Goal: Task Accomplishment & Management: Use online tool/utility

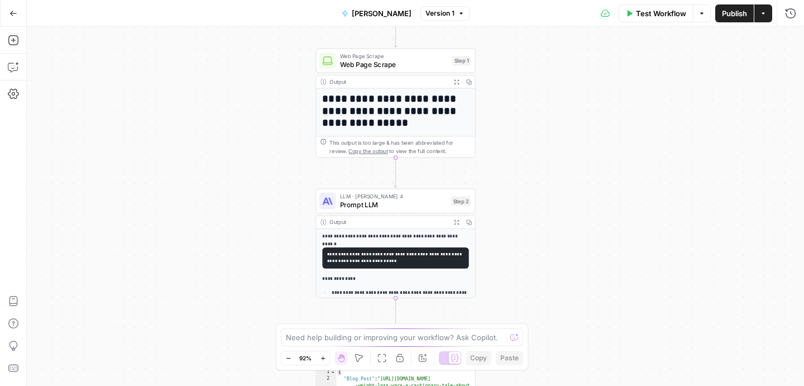
click at [494, 153] on div "**********" at bounding box center [415, 206] width 777 height 359
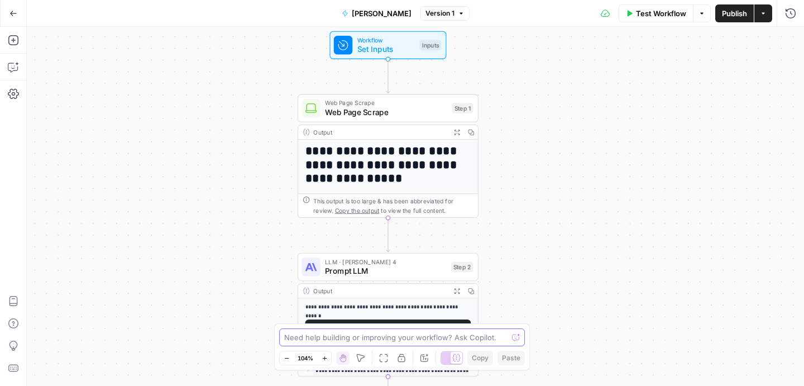
click at [447, 338] on textarea at bounding box center [395, 337] width 223 height 11
click at [463, 337] on textarea at bounding box center [395, 337] width 223 height 11
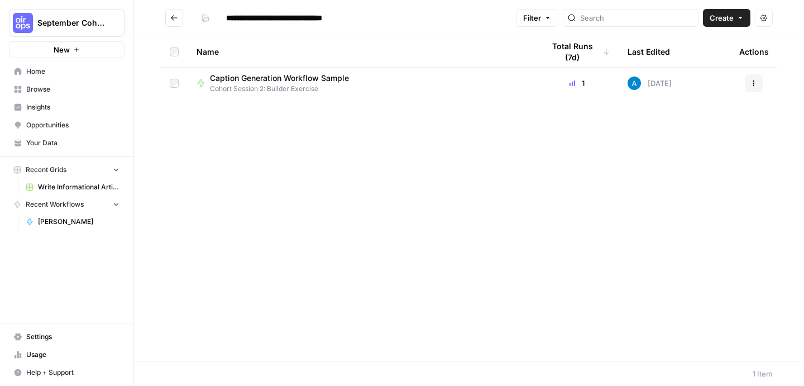
click at [391, 81] on div "Caption Generation Workflow Sample Cohort Session 2: Builder Exercise" at bounding box center [361, 83] width 329 height 21
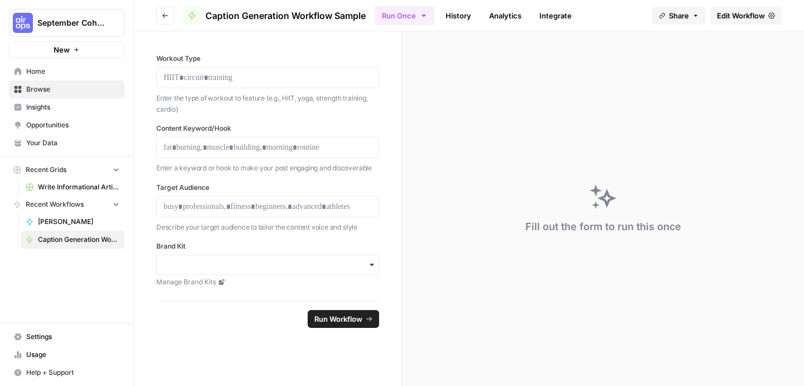
click at [71, 241] on span "Caption Generation Workflow Sample" at bounding box center [79, 239] width 82 height 10
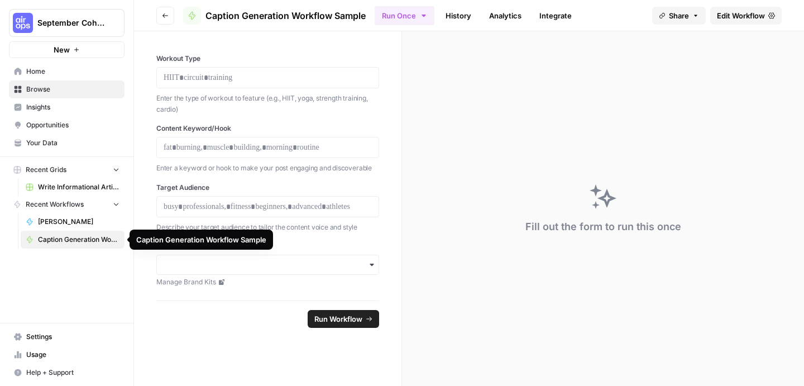
click at [71, 238] on span "Caption Generation Workflow Sample" at bounding box center [79, 239] width 82 height 10
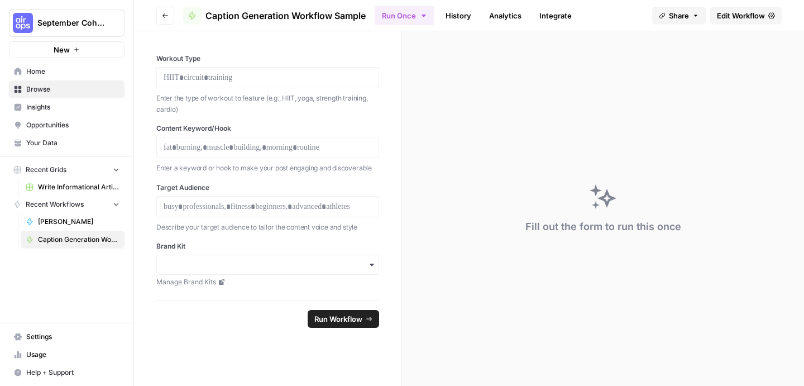
click at [274, 9] on span "Caption Generation Workflow Sample" at bounding box center [285, 15] width 160 height 13
click at [274, 20] on span "Caption Generation Workflow Sample" at bounding box center [285, 15] width 160 height 13
click at [32, 89] on span "Browse" at bounding box center [72, 89] width 93 height 10
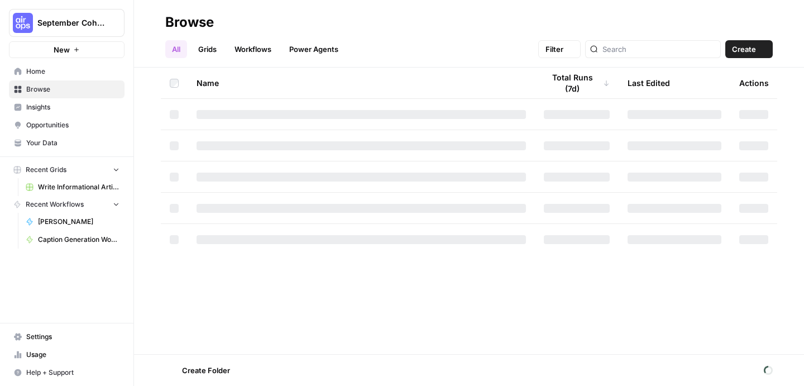
click at [32, 89] on span "Browse" at bounding box center [72, 89] width 93 height 10
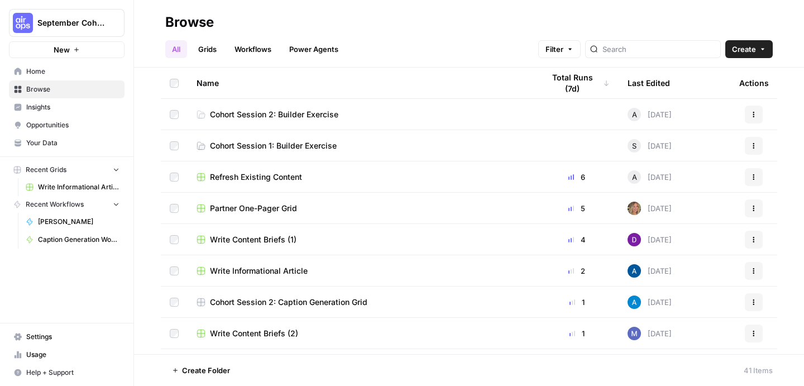
click at [338, 113] on link "Cohort Session 2: Builder Exercise" at bounding box center [361, 114] width 329 height 11
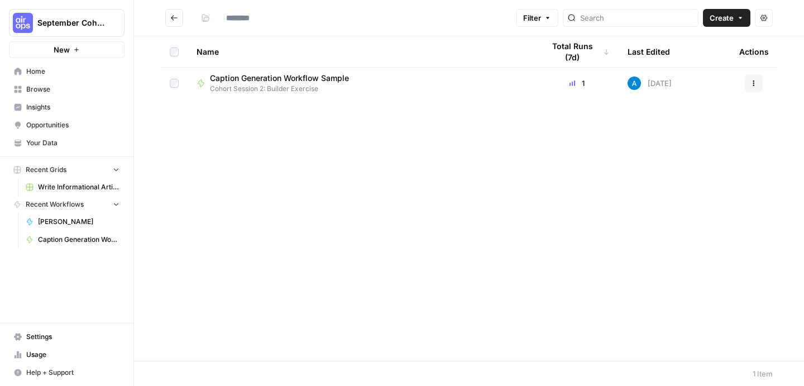
type input "**********"
click at [351, 84] on span "Cohort Session 2: Builder Exercise" at bounding box center [284, 89] width 148 height 10
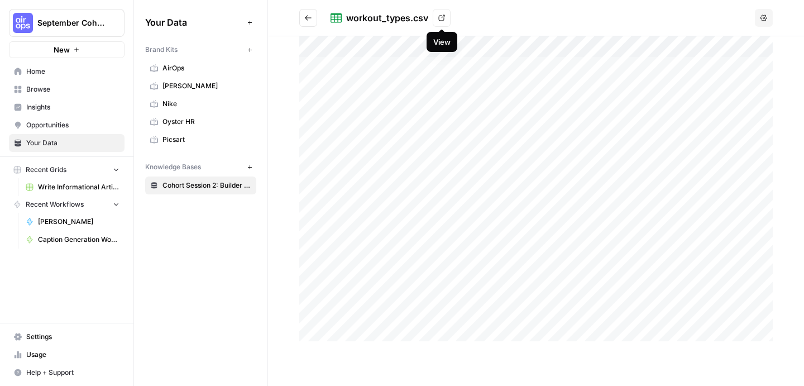
click at [440, 20] on icon at bounding box center [441, 18] width 7 height 7
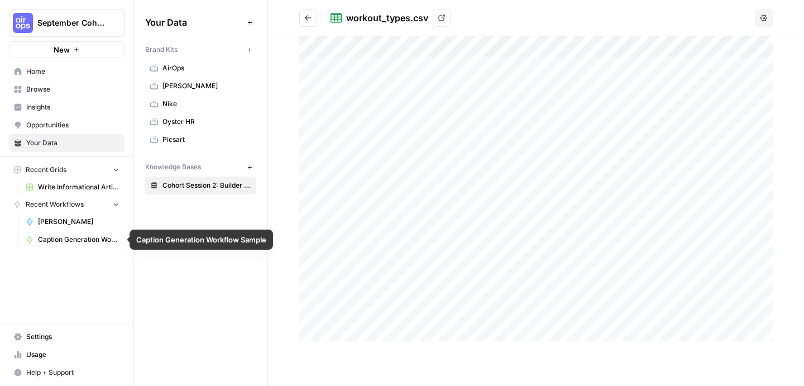
click at [66, 241] on span "Caption Generation Workflow Sample" at bounding box center [79, 239] width 82 height 10
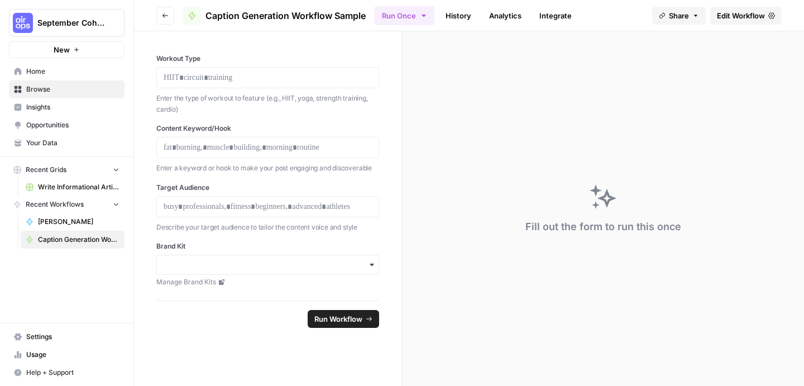
click at [232, 46] on div "Workout Type Enter the type of workout to feature (e.g., HIIT, yoga, strength t…" at bounding box center [267, 165] width 267 height 269
click at [558, 18] on link "Integrate" at bounding box center [556, 16] width 46 height 18
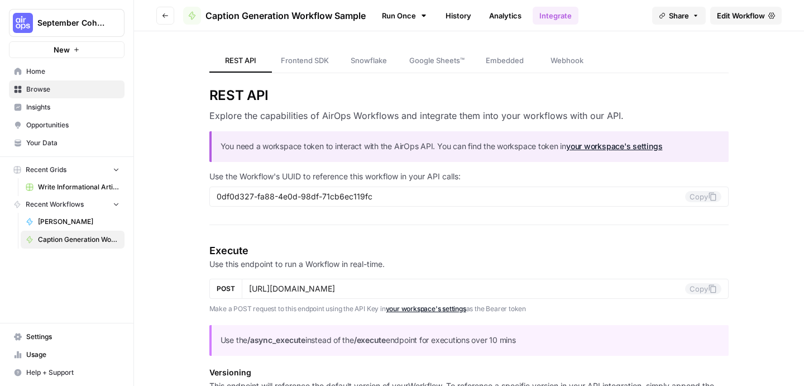
click at [514, 17] on link "Analytics" at bounding box center [505, 16] width 46 height 18
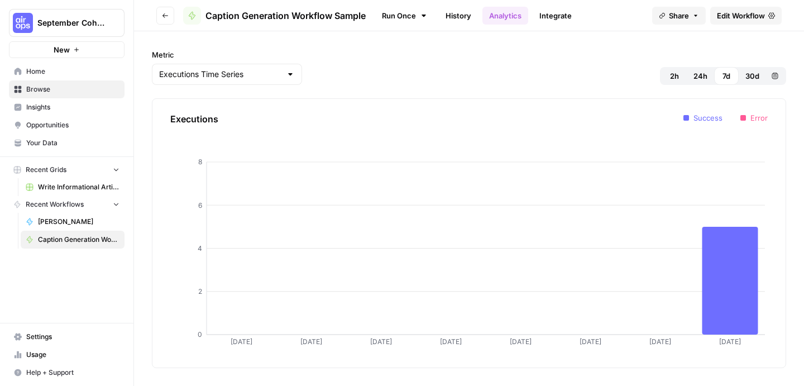
click at [456, 17] on link "History" at bounding box center [458, 16] width 39 height 18
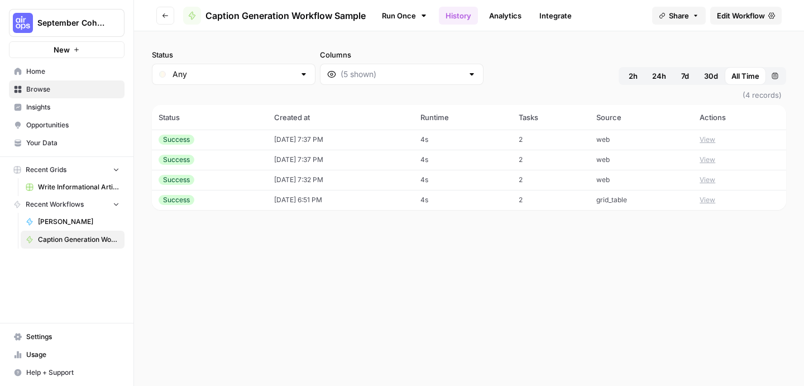
click at [66, 217] on span "[PERSON_NAME]" at bounding box center [79, 222] width 82 height 10
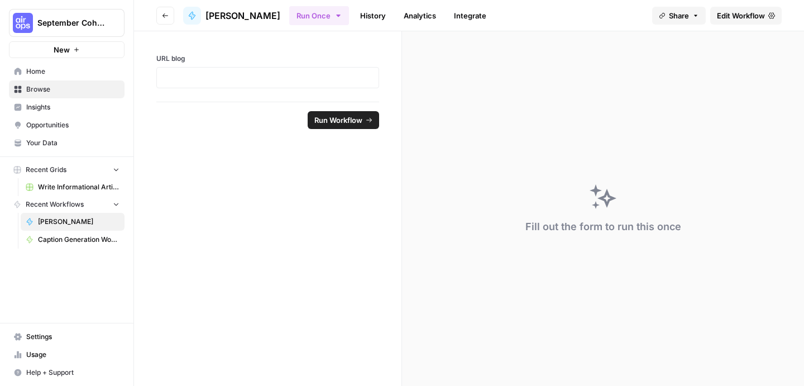
click at [62, 76] on span "Home" at bounding box center [72, 71] width 93 height 10
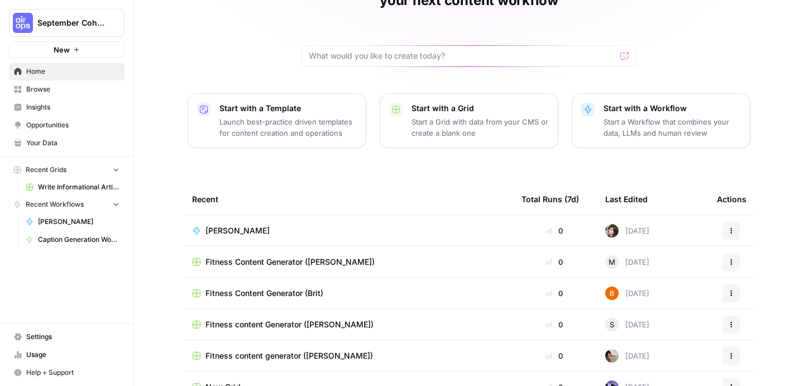
scroll to position [128, 0]
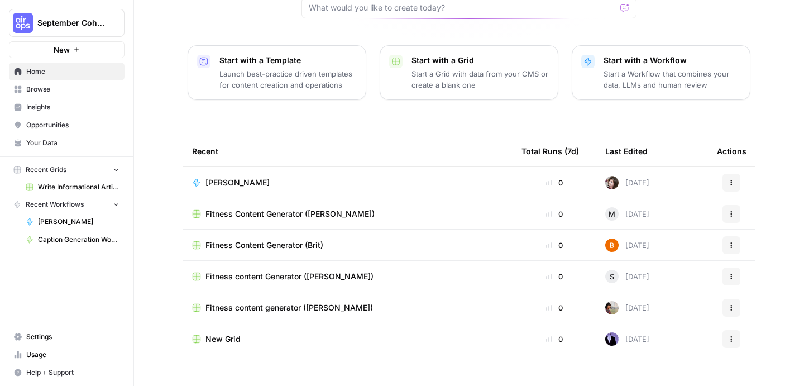
click at [450, 68] on p "Start a Grid with data from your CMS or create a blank one" at bounding box center [479, 79] width 137 height 22
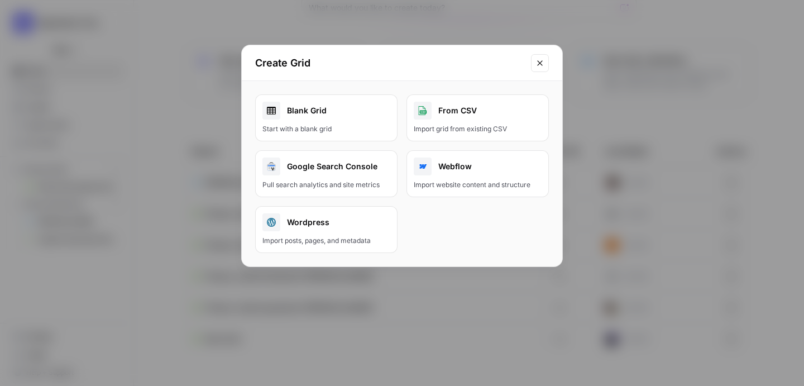
click at [356, 132] on div "Start with a blank grid" at bounding box center [326, 129] width 128 height 10
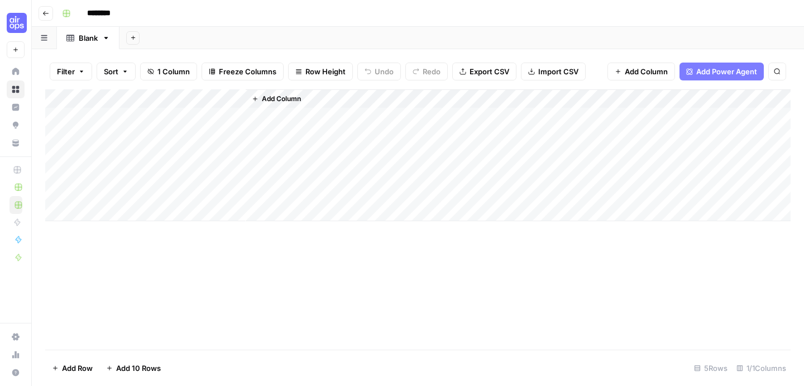
click at [495, 71] on span "Export CSV" at bounding box center [490, 71] width 40 height 11
click at [547, 75] on span "Import CSV" at bounding box center [558, 71] width 40 height 11
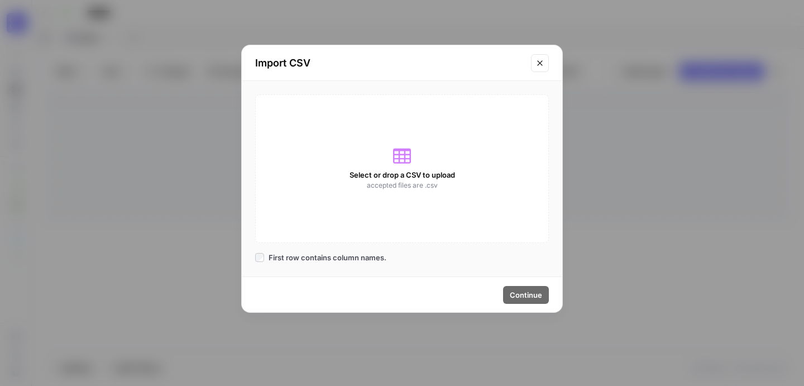
click at [461, 207] on div "Select or drop a CSV to upload accepted files are .csv" at bounding box center [402, 168] width 294 height 149
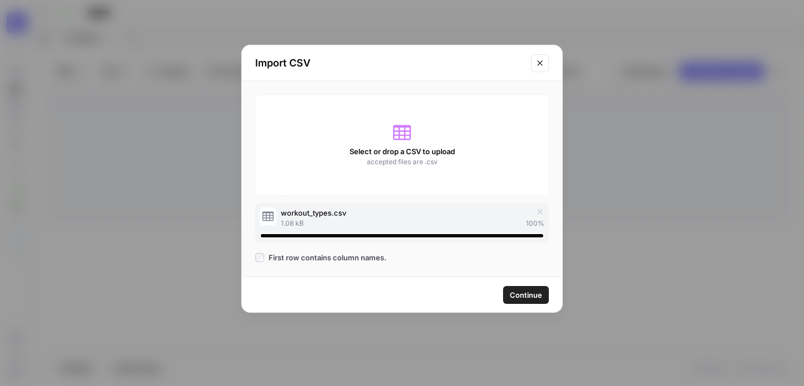
click at [533, 300] on button "Continue" at bounding box center [526, 295] width 46 height 18
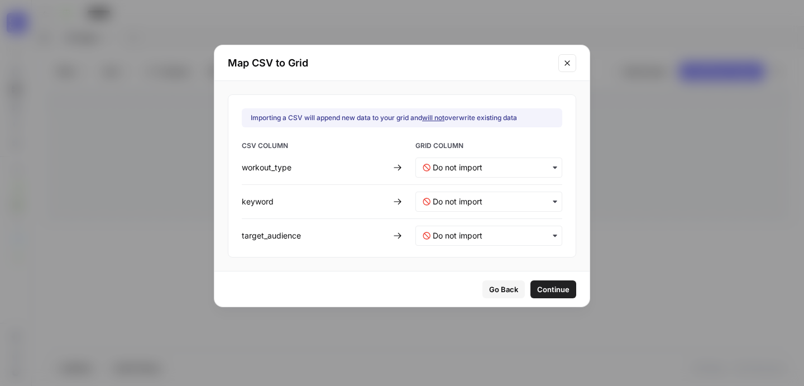
click at [542, 287] on span "Continue" at bounding box center [553, 289] width 32 height 11
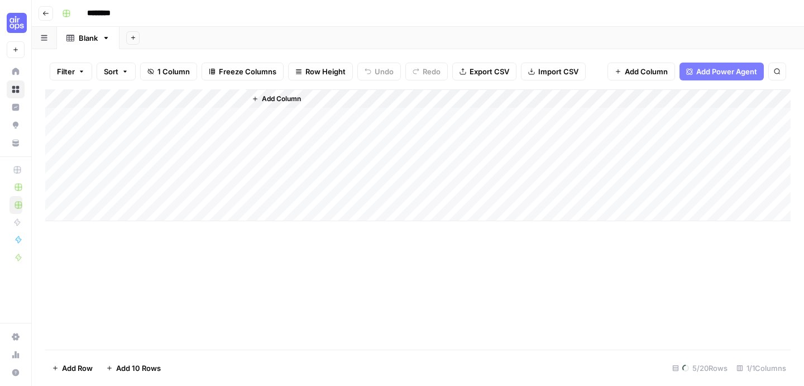
click at [110, 17] on input "********" at bounding box center [113, 13] width 63 height 18
type input "*"
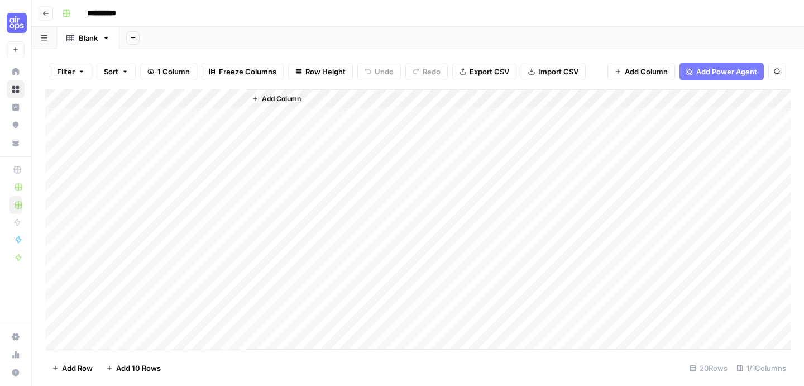
type input "**********"
click at [171, 36] on div "Add Sheet" at bounding box center [461, 38] width 685 height 22
click at [178, 16] on div "**********" at bounding box center [425, 13] width 735 height 18
click at [191, 12] on div "**********" at bounding box center [425, 13] width 735 height 18
click at [172, 39] on div "Add Sheet" at bounding box center [461, 38] width 685 height 22
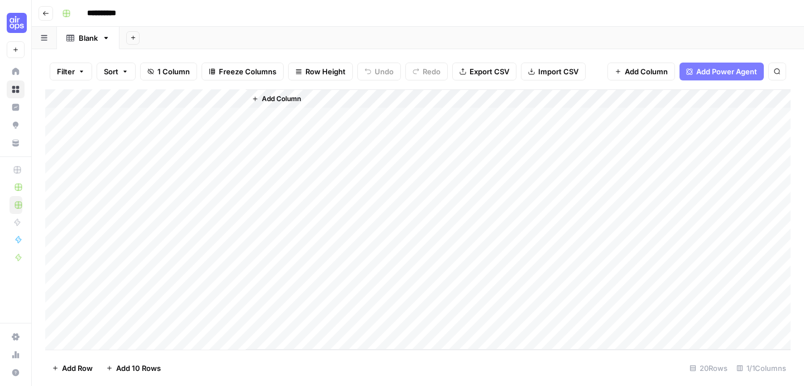
click at [557, 70] on span "Import CSV" at bounding box center [558, 71] width 40 height 11
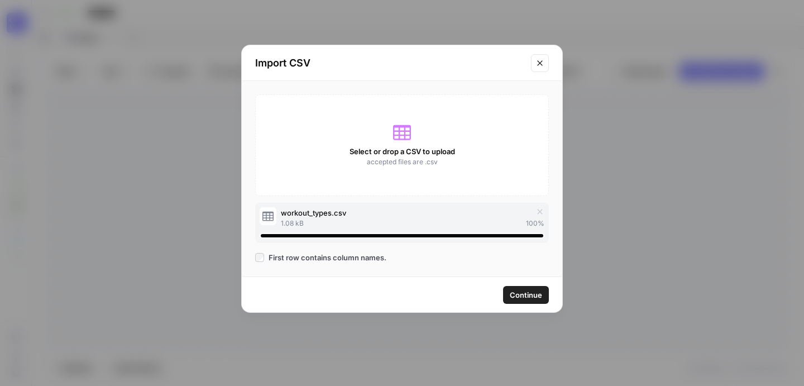
click at [519, 302] on button "Continue" at bounding box center [526, 295] width 46 height 18
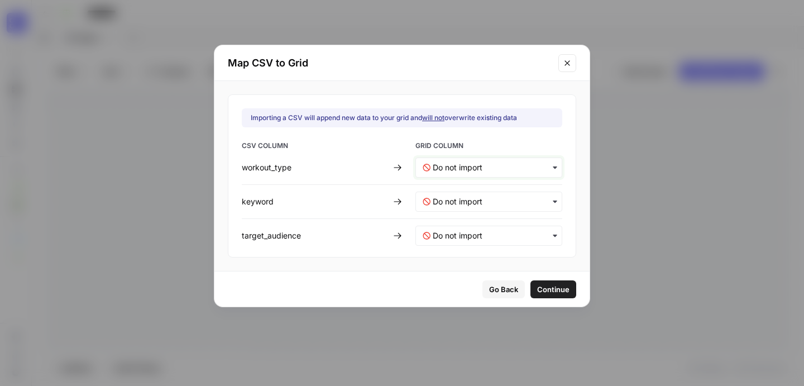
click at [460, 166] on input "text" at bounding box center [494, 167] width 122 height 11
click at [469, 201] on div "Title" at bounding box center [481, 197] width 131 height 20
click at [469, 203] on input "text" at bounding box center [494, 201] width 122 height 11
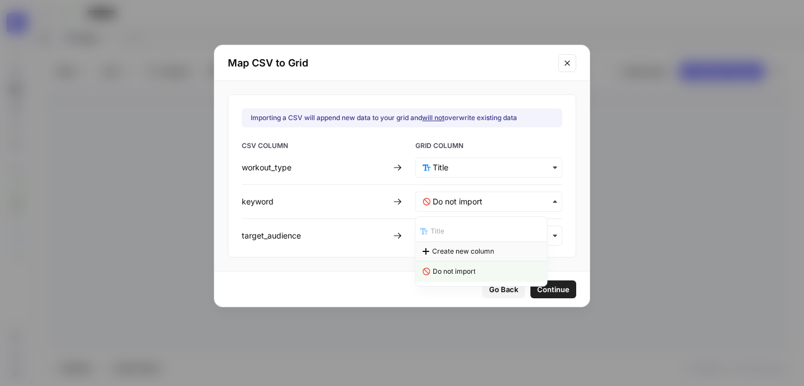
click at [472, 252] on span "Create new column" at bounding box center [463, 251] width 62 height 10
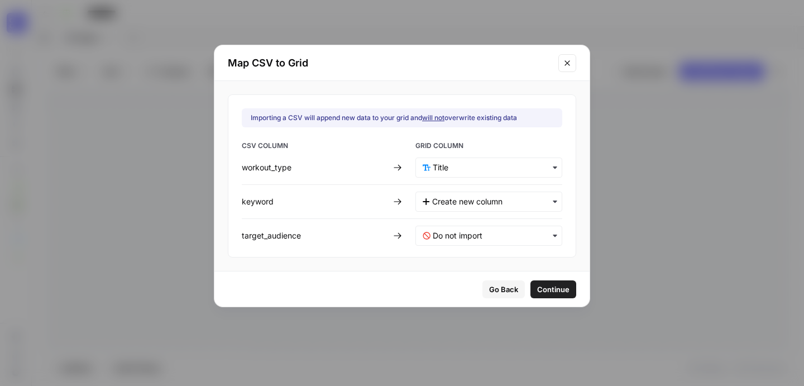
click at [472, 241] on div "button" at bounding box center [488, 236] width 147 height 20
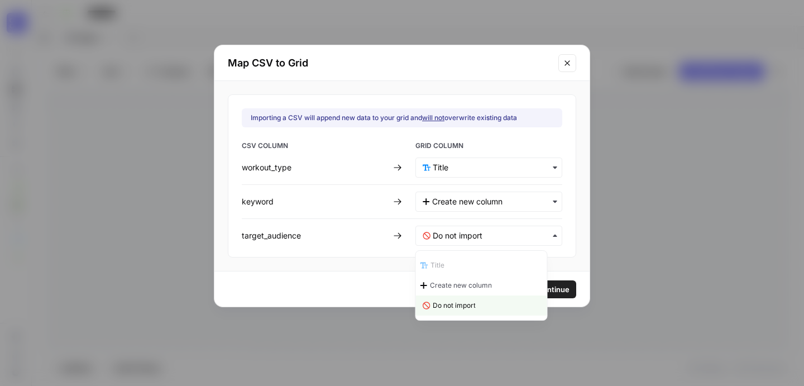
click at [472, 263] on div "Title" at bounding box center [481, 265] width 131 height 20
click at [462, 285] on span "Create new column" at bounding box center [463, 285] width 62 height 10
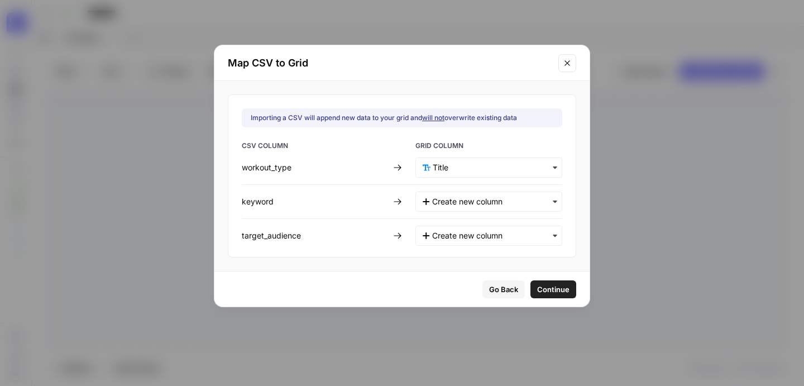
click at [551, 293] on span "Continue" at bounding box center [553, 289] width 32 height 11
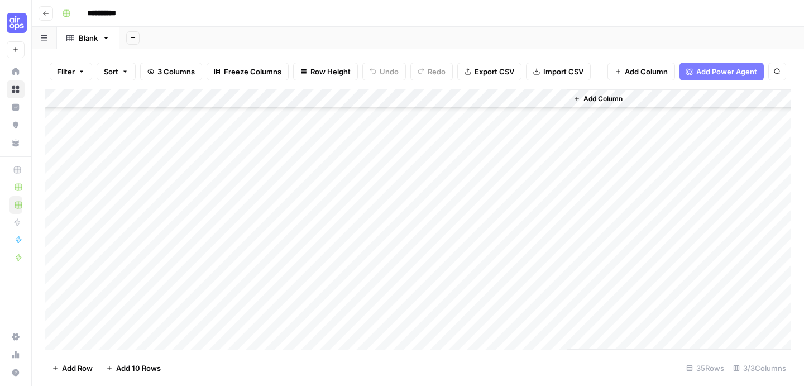
scroll to position [441, 0]
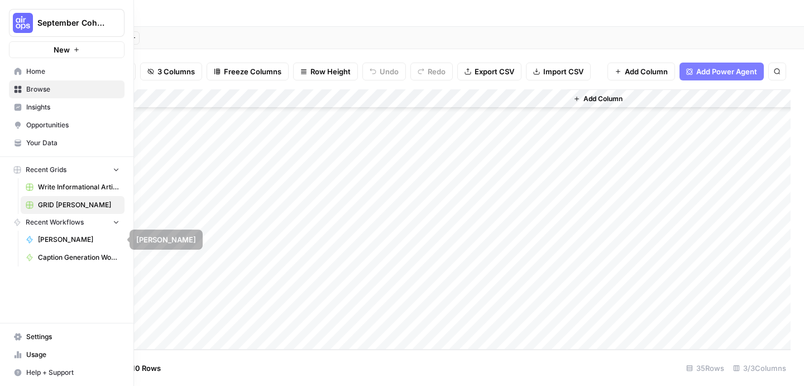
click at [76, 243] on span "[PERSON_NAME]" at bounding box center [79, 239] width 82 height 10
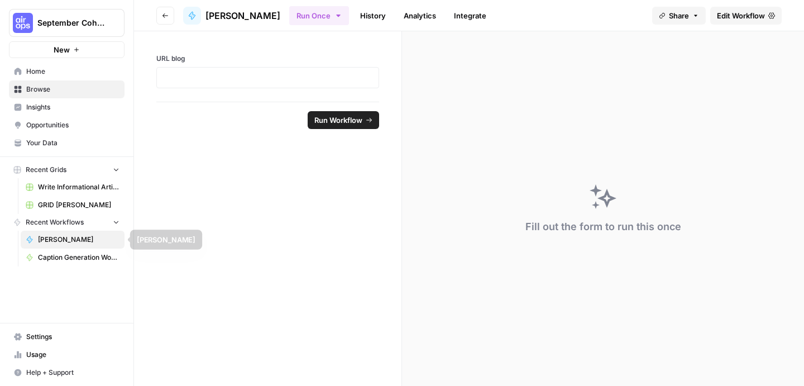
click at [61, 240] on span "[PERSON_NAME]" at bounding box center [79, 239] width 82 height 10
click at [748, 17] on span "Edit Workflow" at bounding box center [741, 15] width 48 height 11
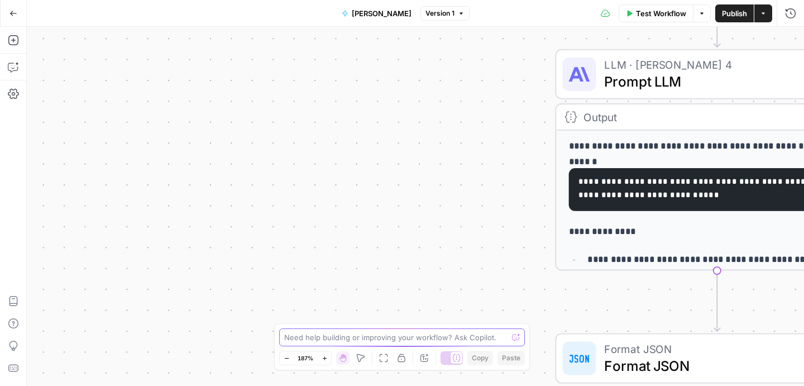
click at [375, 336] on textarea at bounding box center [395, 337] width 223 height 11
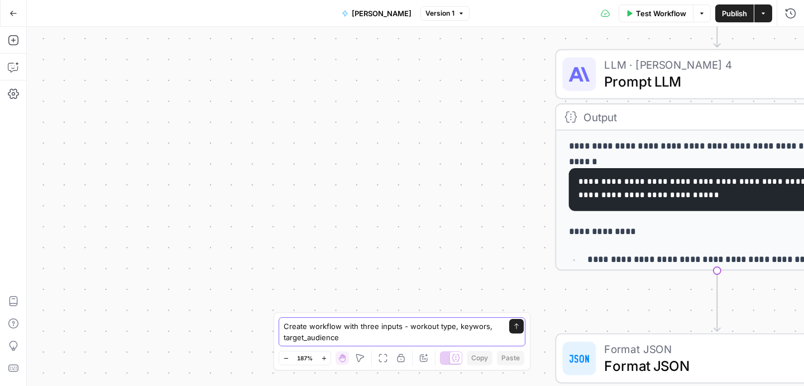
click at [472, 325] on textarea "Create workflow with three inputs - workout type, keywors, target_audience" at bounding box center [391, 331] width 214 height 22
click at [471, 325] on textarea "Create workflow with three inputs - workout type, keywors, target_audience" at bounding box center [391, 331] width 214 height 22
click at [478, 328] on textarea "Create workflow with three inputs - workout type, keywors, target_audience" at bounding box center [391, 331] width 214 height 22
click at [479, 328] on textarea "Create workflow with three inputs - workout type, keywors, target_audience" at bounding box center [391, 331] width 214 height 22
click at [481, 327] on textarea "Create workflow with three inputs - workout type, keywors, target_audience" at bounding box center [391, 331] width 214 height 22
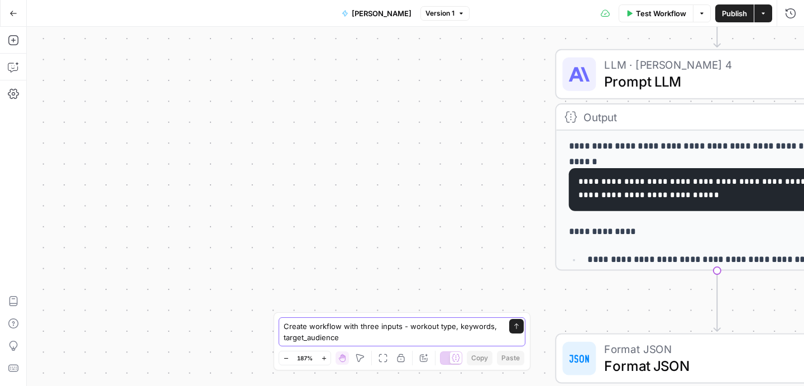
click at [438, 327] on textarea "Create workflow with three inputs - workout type, keywords, target_audience" at bounding box center [391, 331] width 214 height 22
click at [414, 343] on div "Create workflow with three inputs - workout_type, keywords, target_audience Cre…" at bounding box center [402, 331] width 247 height 29
click at [419, 324] on textarea "Create workflow with three inputs - workout_type, keywords, target_audience" at bounding box center [391, 331] width 214 height 22
click at [432, 328] on textarea "Create workflow with three inputs - workout_type, keywords, target_audience" at bounding box center [391, 331] width 214 height 22
click at [439, 328] on textarea "Create workflow with three inputs - workout_type, keywords, target_audience" at bounding box center [391, 331] width 214 height 22
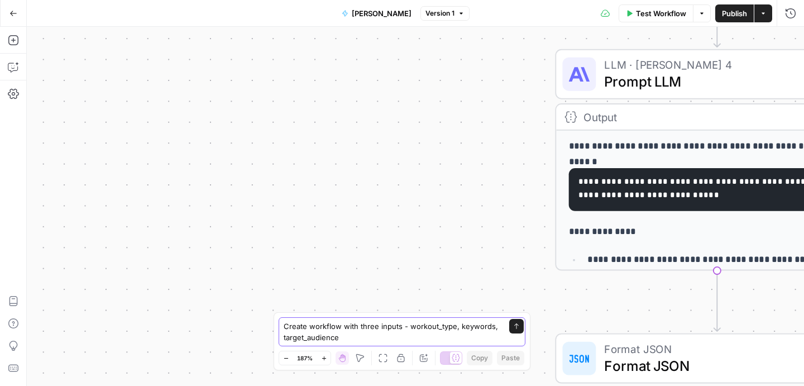
click at [391, 329] on textarea "Create workflow with three inputs - workout_type, keywords, target_audience" at bounding box center [391, 331] width 214 height 22
click at [391, 336] on textarea "Create workflow with three inputs - workout_type, keywords, target_audience" at bounding box center [391, 331] width 214 height 22
click at [367, 323] on textarea "Create workflow with three inputs - workout_type, keywords, target_audience. Th…" at bounding box center [391, 331] width 214 height 22
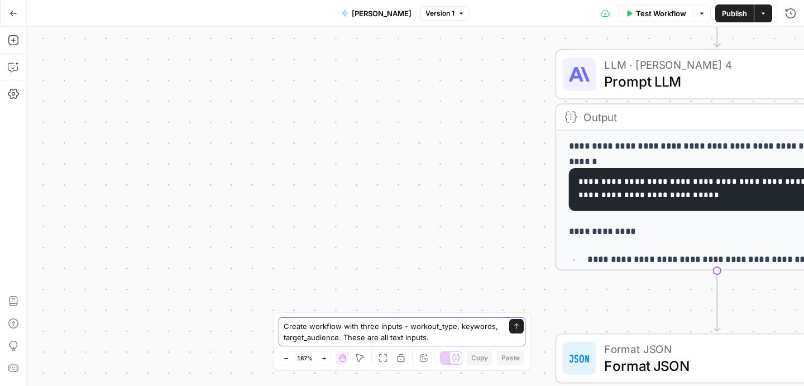
type textarea "Create workflow with three inputs - workout_type, keywords, target_audience. Th…"
click at [12, 16] on icon "button" at bounding box center [13, 13] width 8 height 8
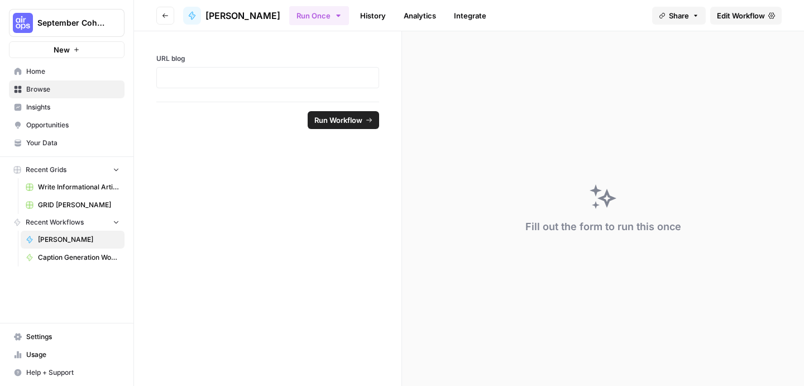
click at [83, 46] on button "New" at bounding box center [67, 49] width 116 height 17
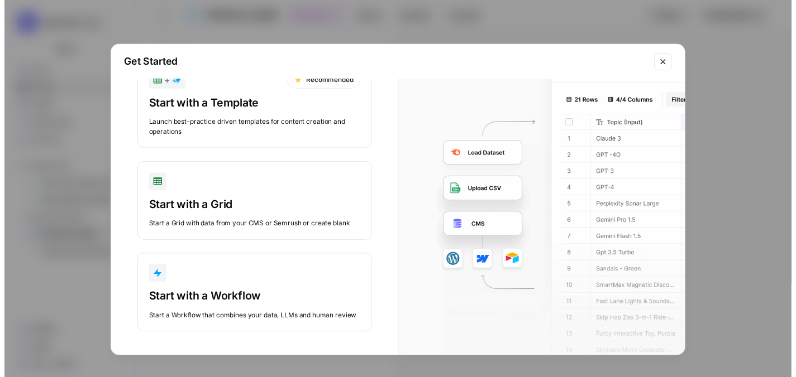
scroll to position [48, 0]
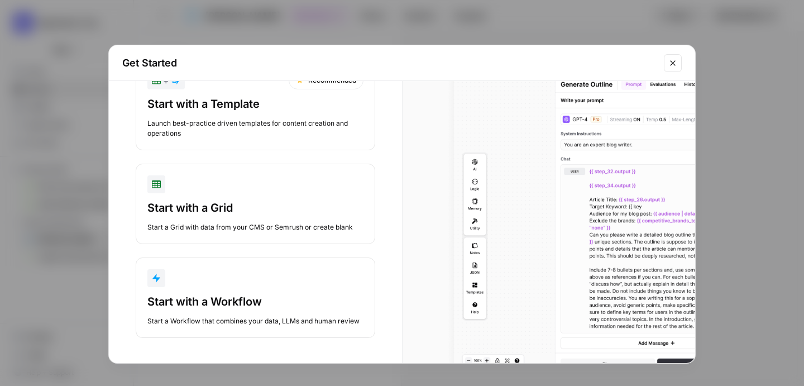
click at [261, 290] on button "Start with a Workflow Start a Workflow that combines your data, LLMs and human …" at bounding box center [256, 297] width 240 height 80
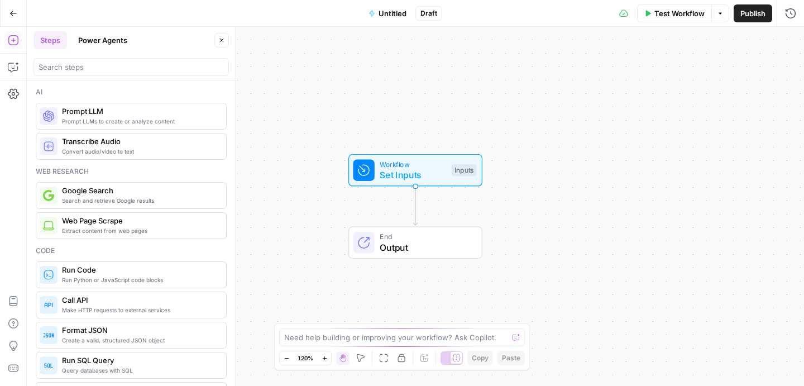
click at [323, 331] on div "Need help building or improving your workflow? Ask Copilot." at bounding box center [402, 337] width 246 height 18
paste textarea "Create workflow with three inputs - workout_type, keywords, target_audience. Th…"
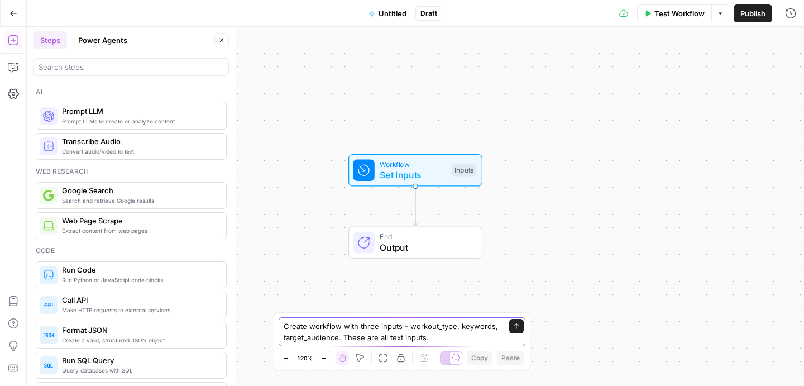
type textarea "Create workflow with three inputs - workout_type, keywords, target_audience. Th…"
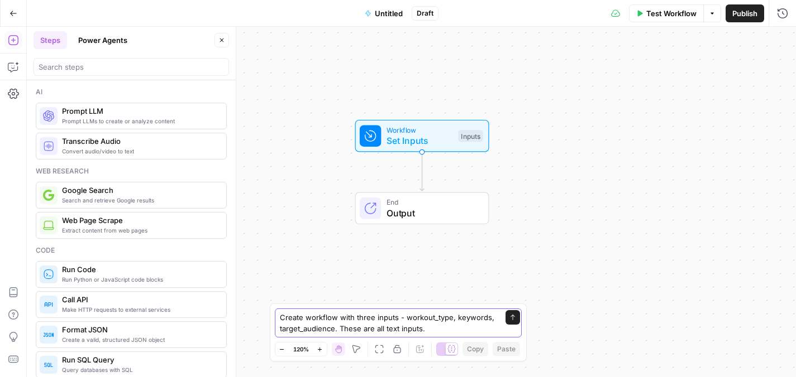
click at [471, 323] on textarea "Create workflow with three inputs - workout_type, keywords, target_audience. Th…" at bounding box center [387, 323] width 214 height 22
click at [15, 14] on icon "button" at bounding box center [13, 13] width 8 height 8
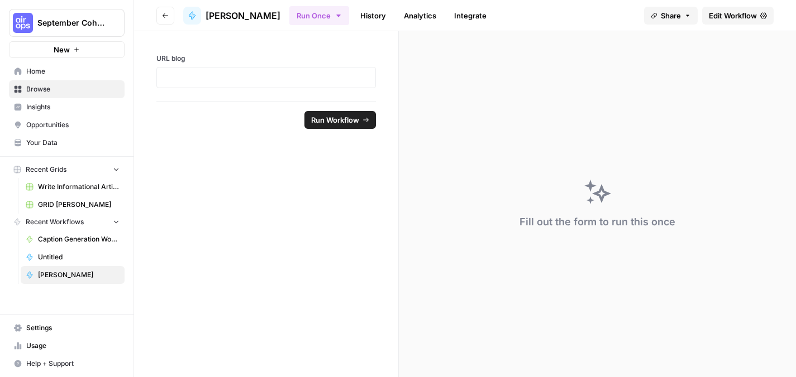
click at [82, 209] on span "GRID [PERSON_NAME]" at bounding box center [79, 205] width 82 height 10
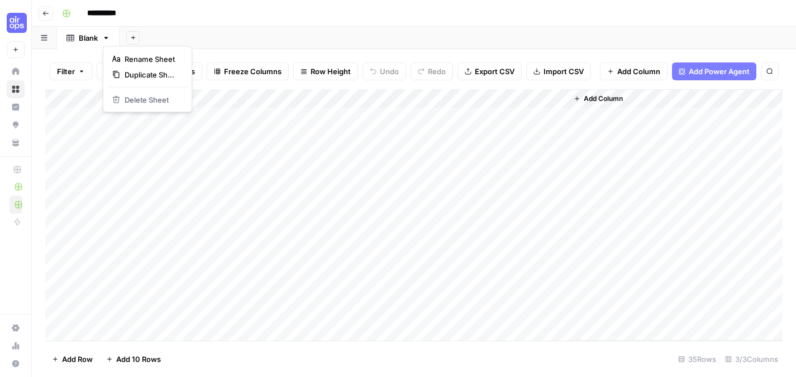
click at [109, 37] on icon "button" at bounding box center [106, 38] width 8 height 8
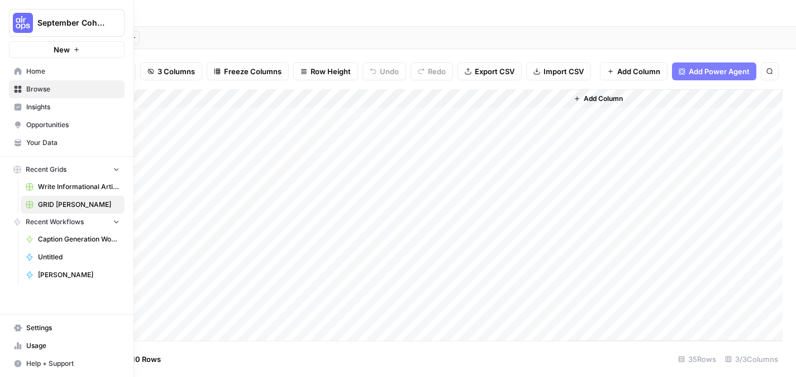
click at [18, 100] on link "Insights" at bounding box center [67, 107] width 116 height 18
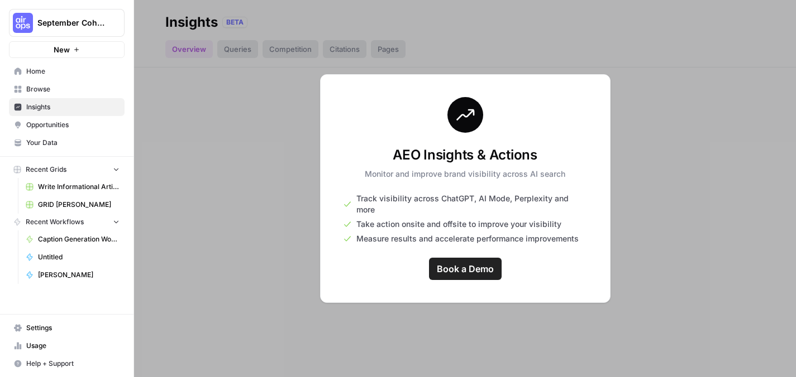
click at [38, 94] on link "Browse" at bounding box center [67, 89] width 116 height 18
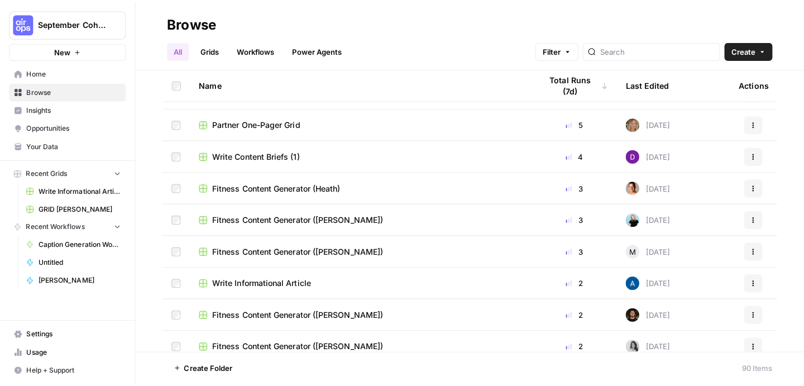
scroll to position [208, 0]
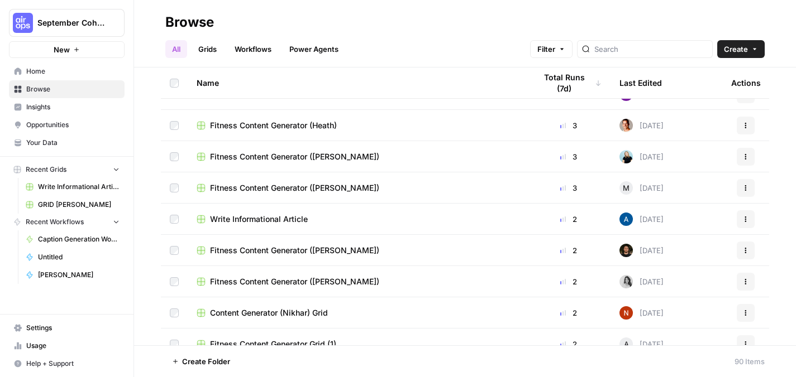
click at [78, 204] on span "GRID [PERSON_NAME]" at bounding box center [79, 205] width 82 height 10
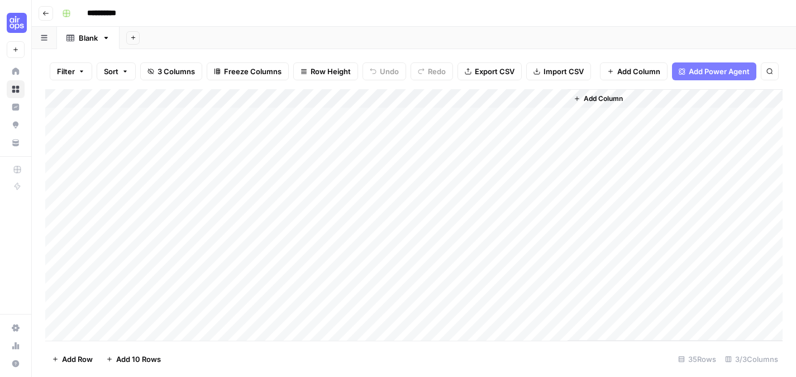
click at [222, 99] on div "Add Column" at bounding box center [413, 215] width 737 height 252
click at [239, 100] on div at bounding box center [164, 100] width 161 height 22
click at [627, 97] on button "Add Column" at bounding box center [598, 99] width 58 height 15
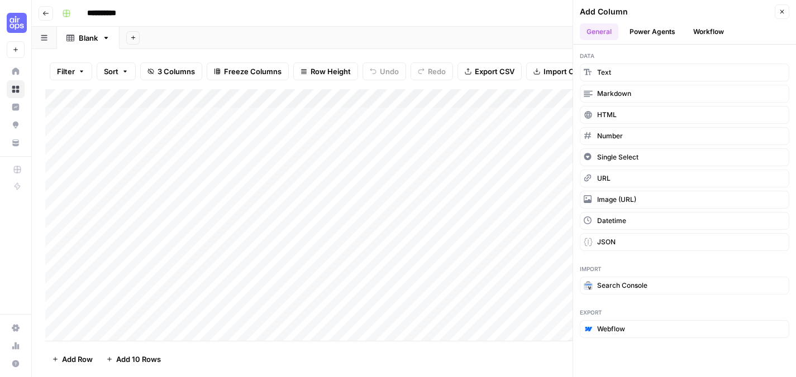
click at [701, 28] on button "Workflow" at bounding box center [708, 31] width 44 height 17
